Goal: Task Accomplishment & Management: Manage account settings

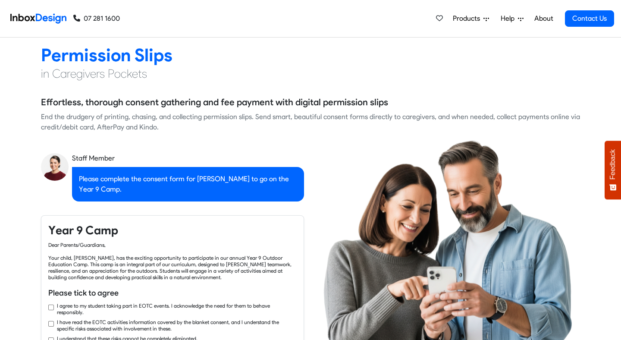
checkbox input "true"
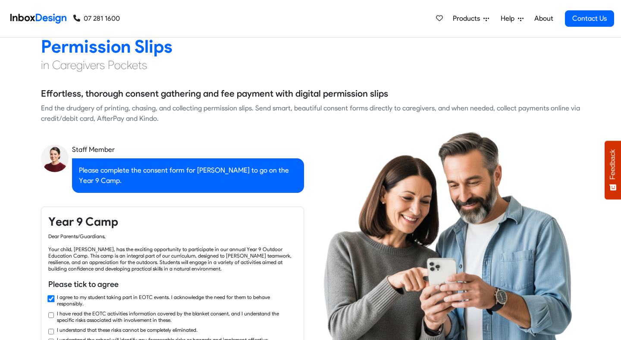
checkbox input "true"
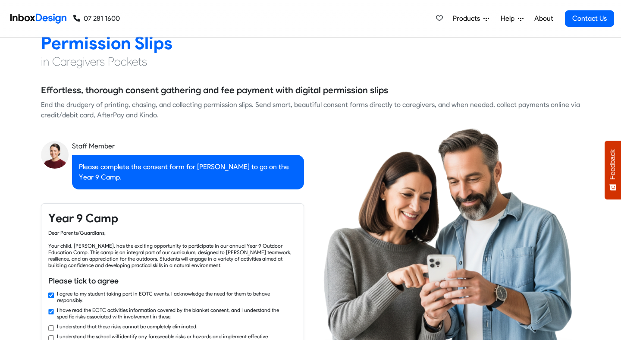
checkbox input "true"
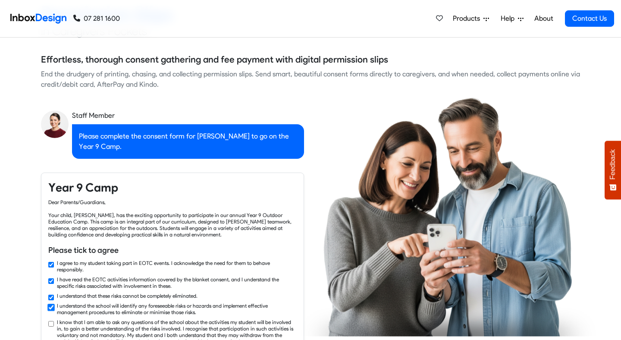
checkbox input "true"
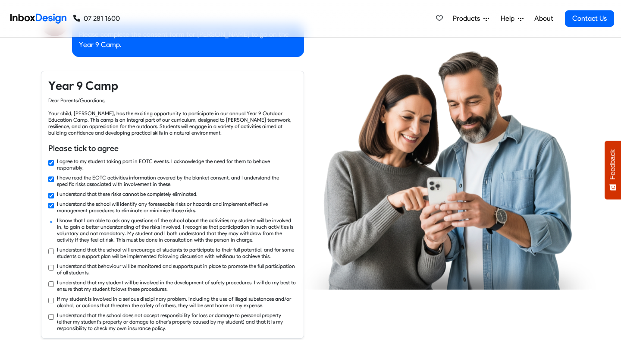
checkbox input "true"
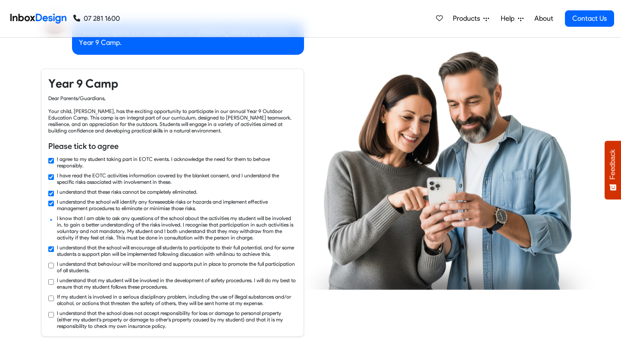
checkbox input "true"
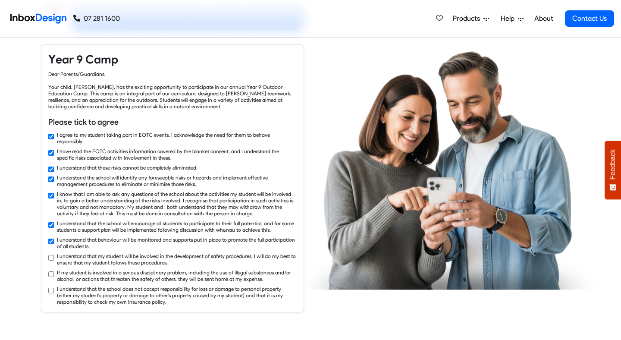
checkbox input "true"
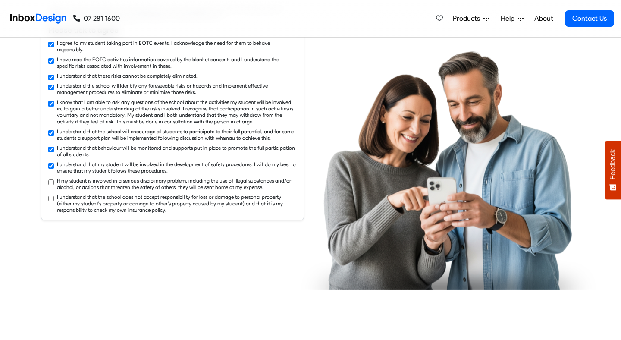
checkbox input "true"
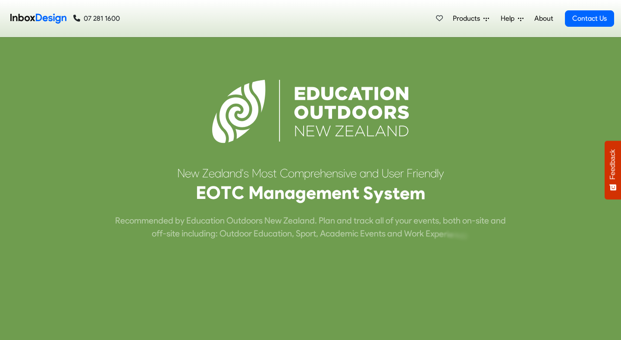
scroll to position [3297, 0]
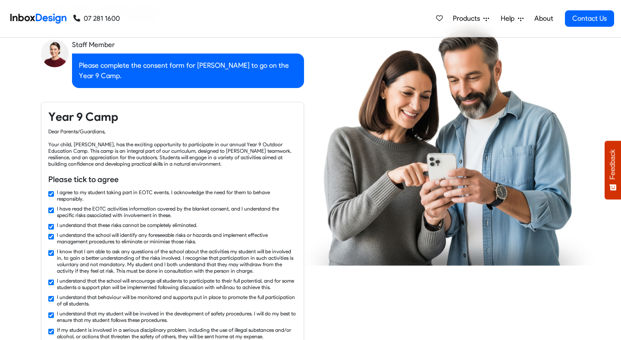
checkbox input "false"
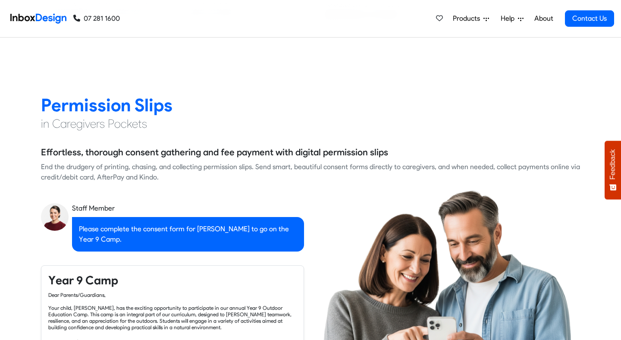
checkbox input "false"
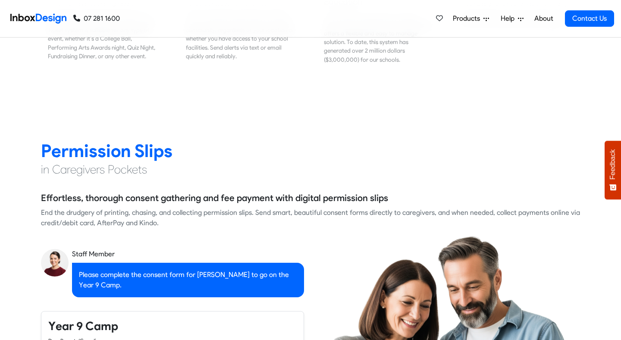
checkbox input "false"
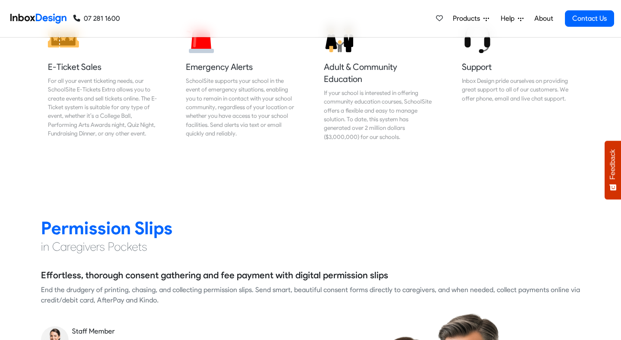
checkbox input "false"
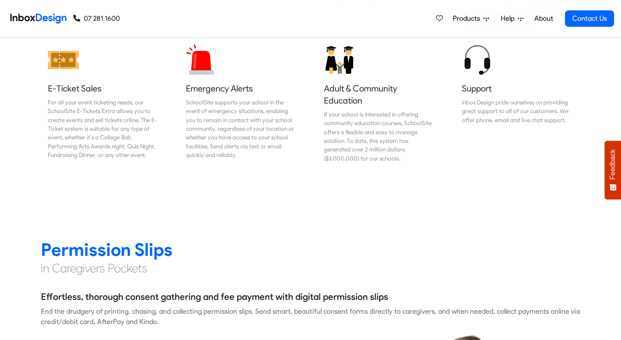
checkbox input "false"
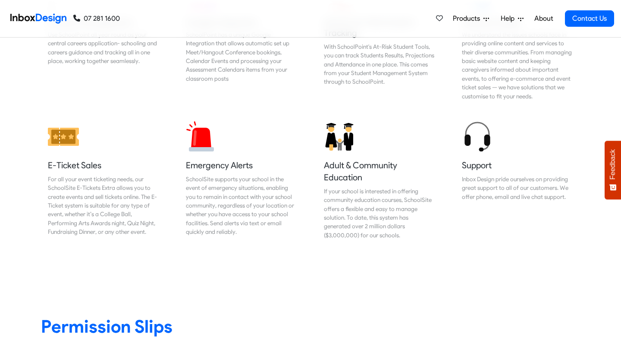
checkbox input "false"
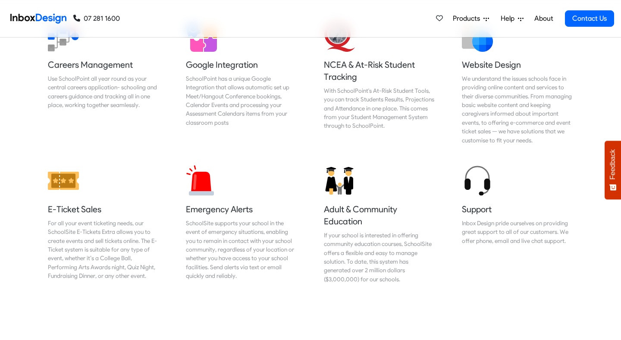
checkbox input "false"
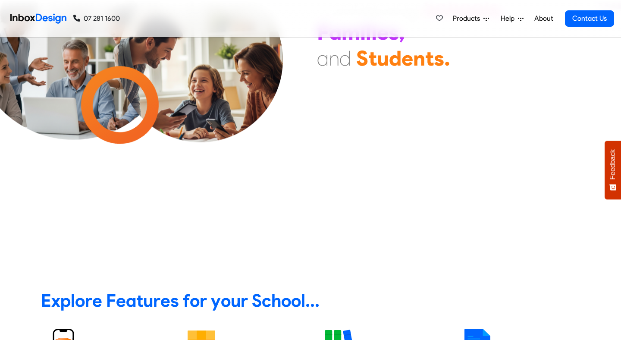
scroll to position [0, 0]
